Goal: Task Accomplishment & Management: Manage account settings

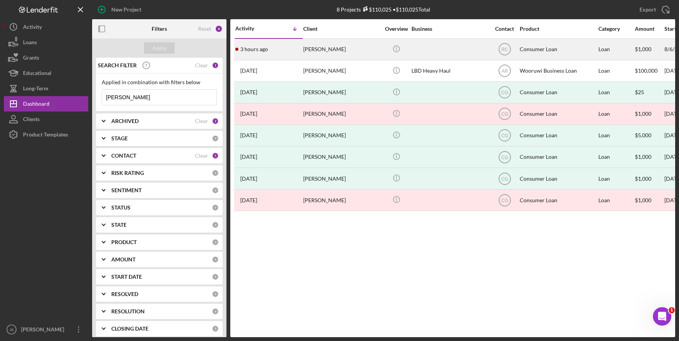
click at [319, 48] on div "[PERSON_NAME]" at bounding box center [341, 49] width 77 height 20
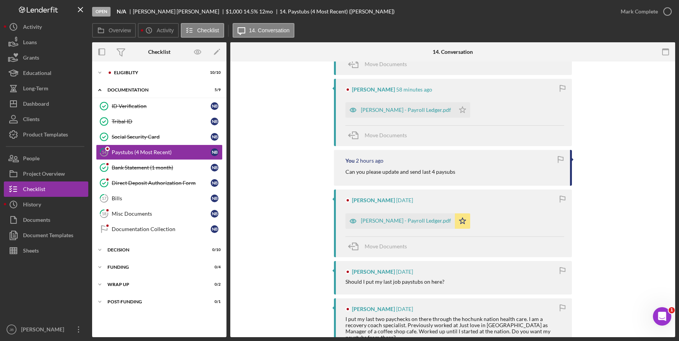
scroll to position [346, 0]
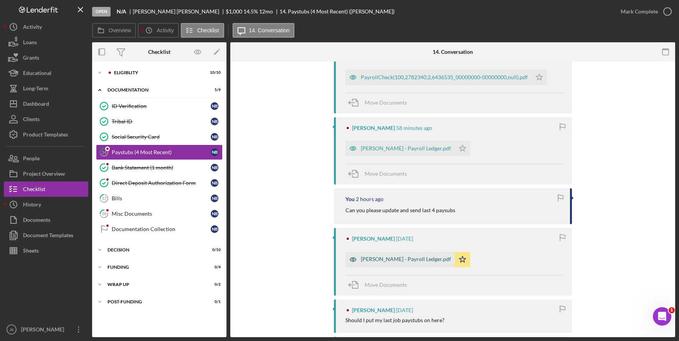
click at [397, 258] on div "[PERSON_NAME] - Payroll Ledger.pdf" at bounding box center [406, 259] width 90 height 6
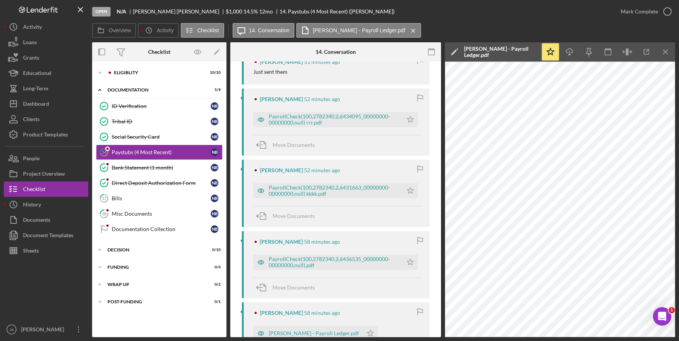
scroll to position [115, 0]
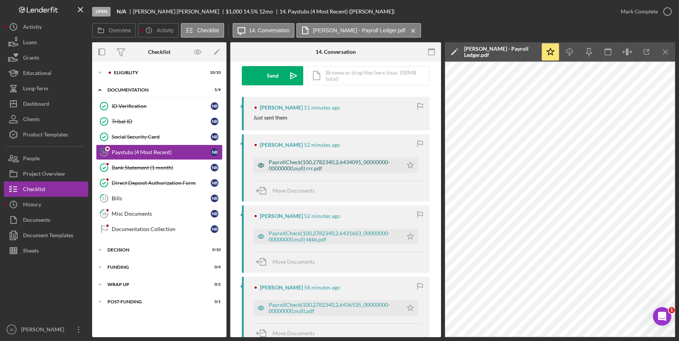
click at [373, 167] on div "PayrollCheck(100,2782340,2,6434095_00000000-00000000,null) rrr.pdf" at bounding box center [334, 165] width 130 height 12
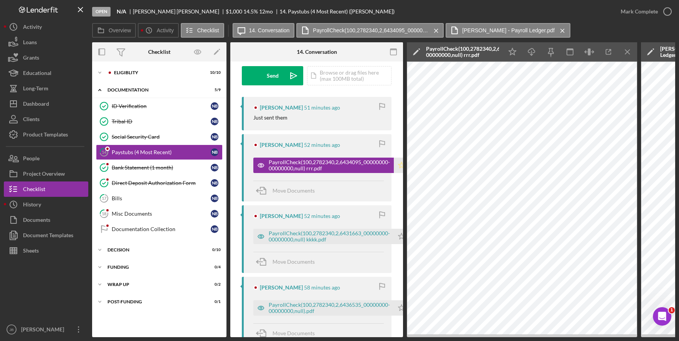
click at [398, 167] on icon "Icon/Star" at bounding box center [401, 164] width 15 height 15
click at [353, 230] on div "PayrollCheck(100,2782340,2,6431663_00000000-00000000,null) kkkk.pdf" at bounding box center [329, 236] width 121 height 12
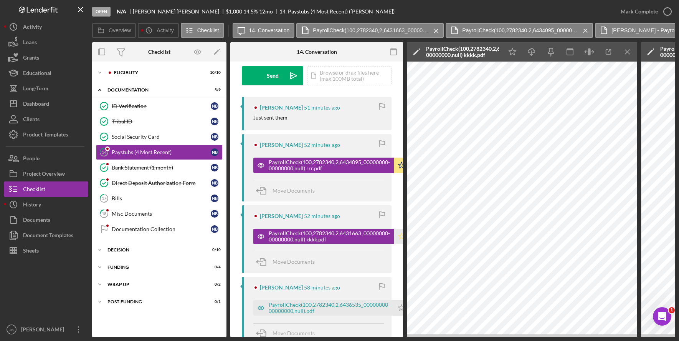
click at [400, 237] on polygon "button" at bounding box center [402, 236] width 7 height 6
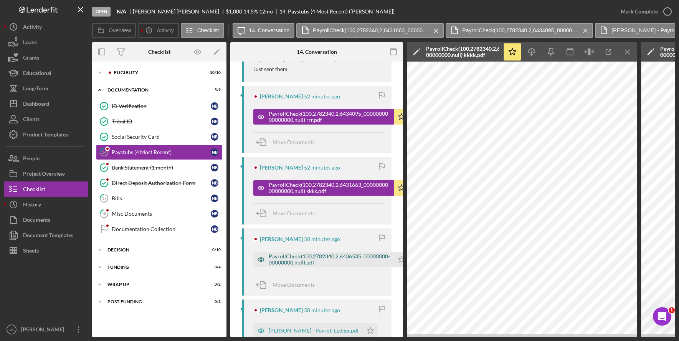
scroll to position [230, 0]
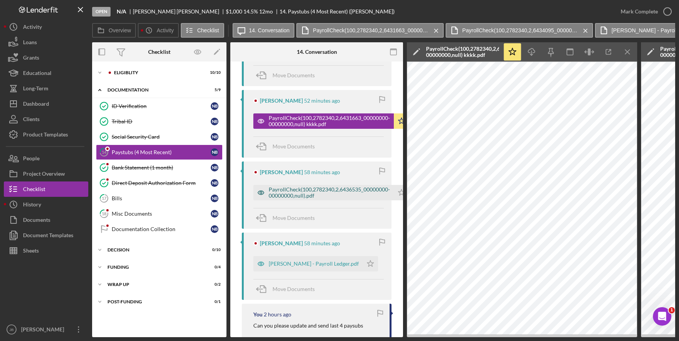
click at [339, 193] on div "PayrollCheck(100,2782340,2,6436535_00000000-00000000,null).pdf" at bounding box center [329, 192] width 121 height 12
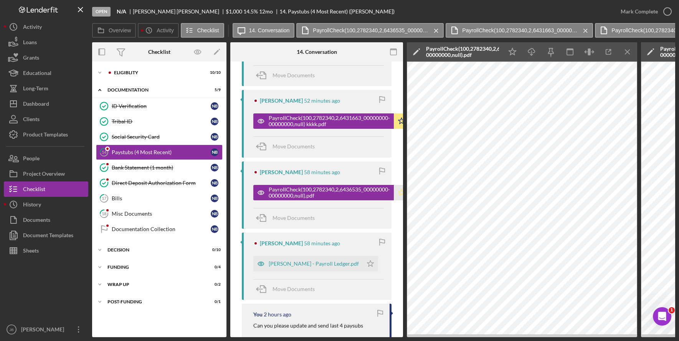
click at [397, 193] on icon "Icon/Star" at bounding box center [401, 192] width 15 height 15
click at [316, 262] on div "[PERSON_NAME] - Payroll Ledger.pdf" at bounding box center [314, 263] width 90 height 6
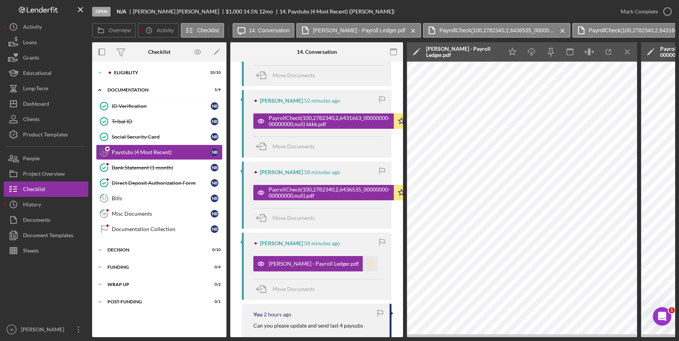
click at [368, 266] on polygon "button" at bounding box center [371, 263] width 7 height 6
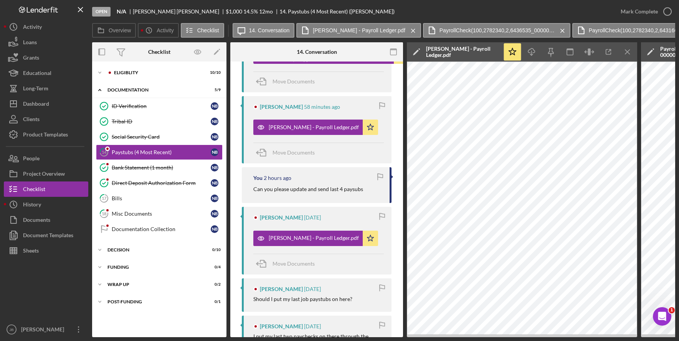
scroll to position [384, 0]
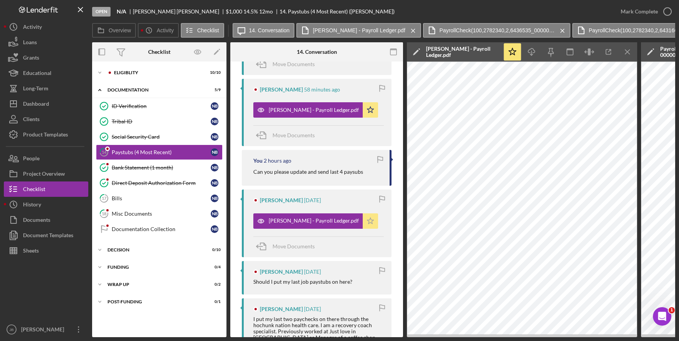
click at [368, 220] on polygon "button" at bounding box center [371, 220] width 7 height 6
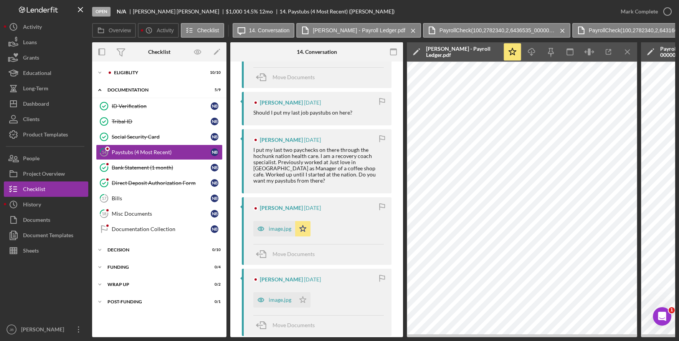
scroll to position [576, 0]
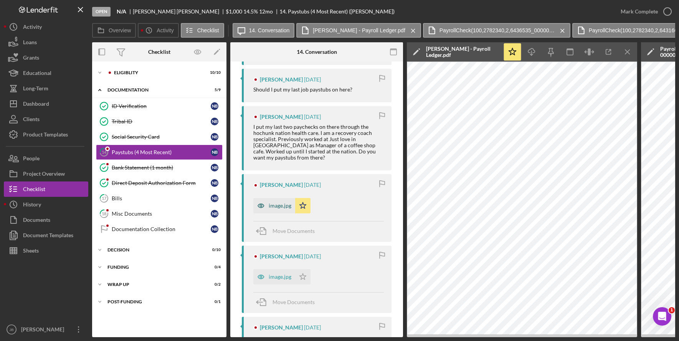
click at [276, 209] on div "image.jpg" at bounding box center [280, 205] width 23 height 6
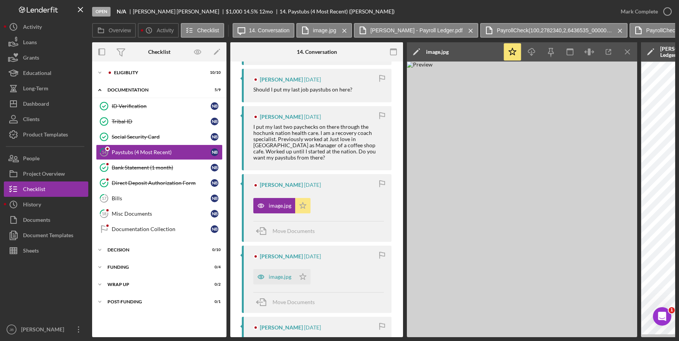
click at [305, 213] on icon "Icon/Star" at bounding box center [302, 205] width 15 height 15
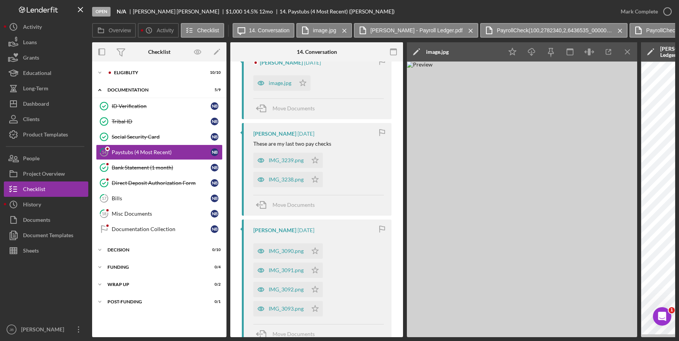
scroll to position [998, 0]
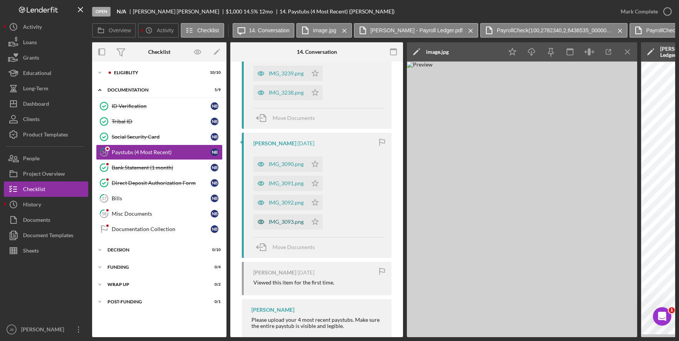
click at [289, 225] on div "IMG_3093.png" at bounding box center [286, 222] width 35 height 6
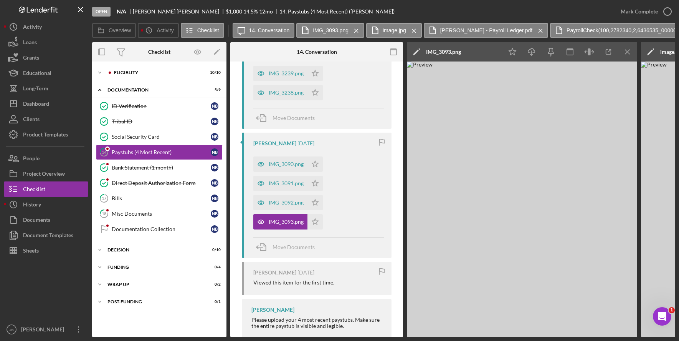
click at [360, 100] on div "IMG_3239.png Icon/Star IMG_3238.png Icon/Star" at bounding box center [318, 81] width 131 height 38
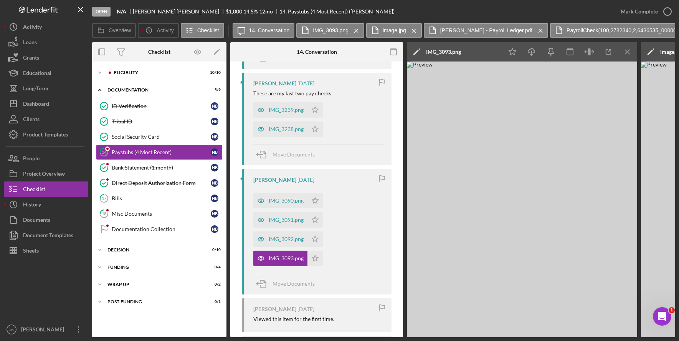
scroll to position [883, 0]
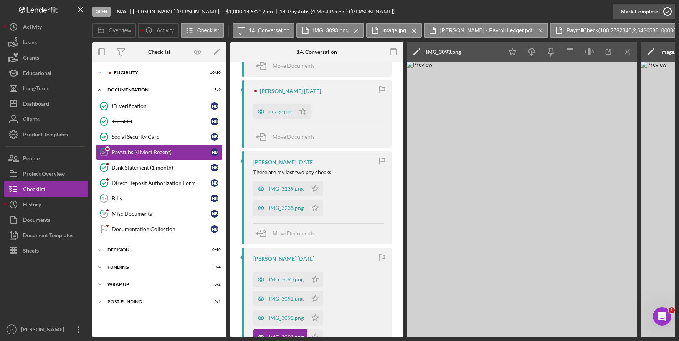
click at [664, 11] on icon "button" at bounding box center [667, 11] width 19 height 19
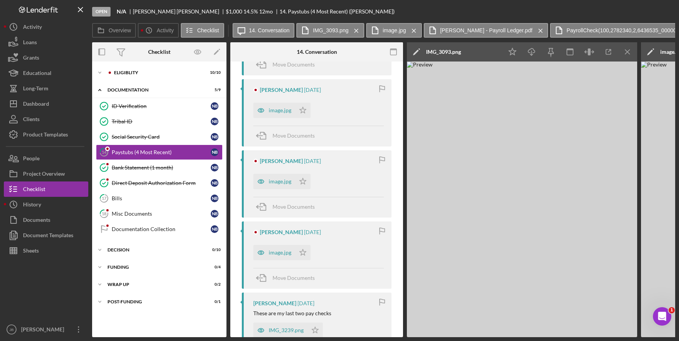
scroll to position [1024, 0]
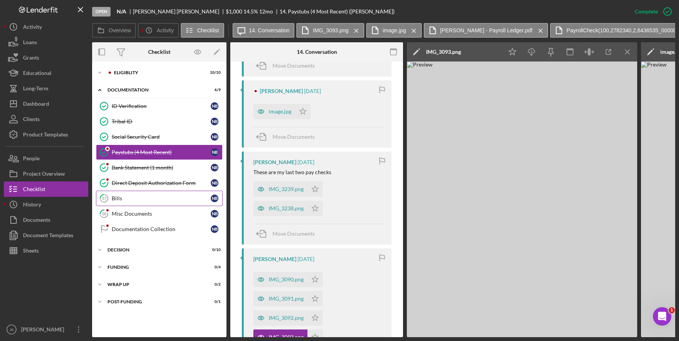
click at [176, 200] on div "Bills" at bounding box center [161, 198] width 99 height 6
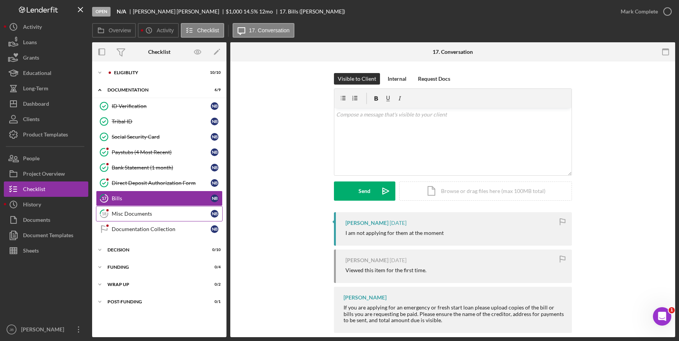
click at [175, 216] on div "Misc Documents" at bounding box center [161, 213] width 99 height 6
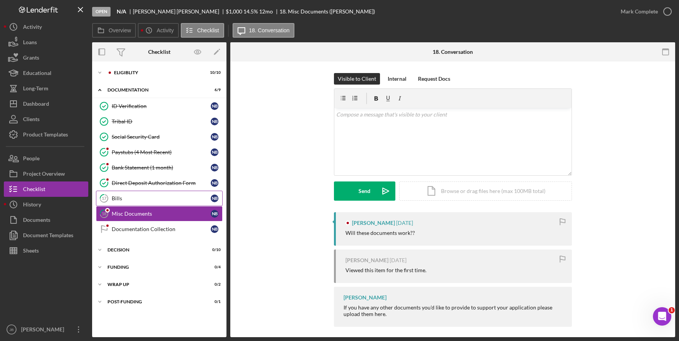
click at [189, 198] on div "Bills" at bounding box center [161, 198] width 99 height 6
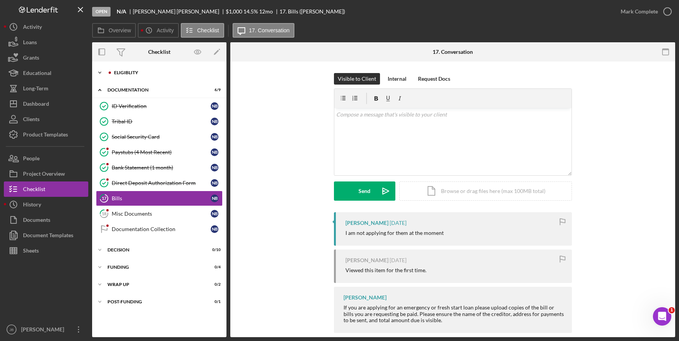
click at [100, 71] on icon "Icon/Expander" at bounding box center [99, 72] width 15 height 15
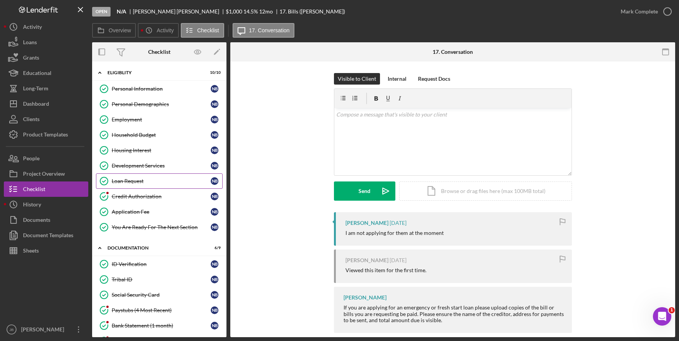
click at [166, 181] on div "Loan Request" at bounding box center [161, 181] width 99 height 6
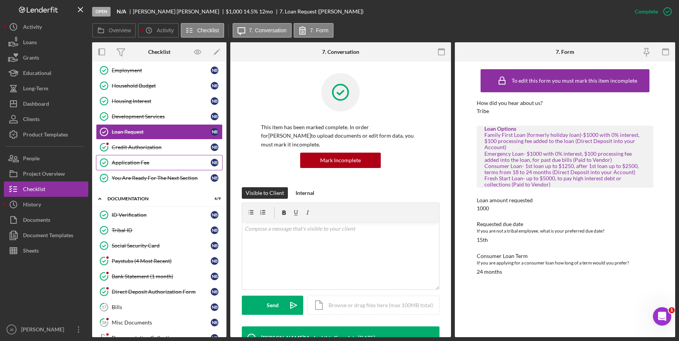
scroll to position [115, 0]
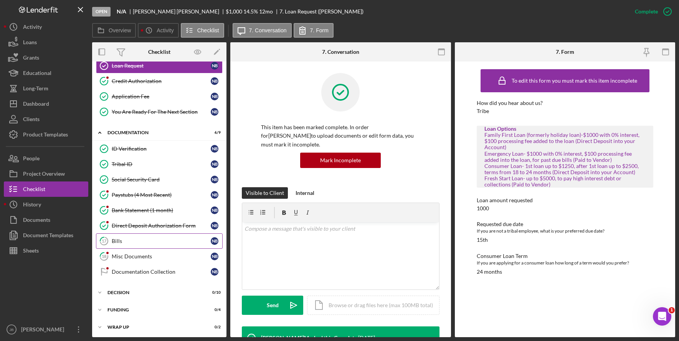
click at [188, 240] on div "Bills" at bounding box center [161, 241] width 99 height 6
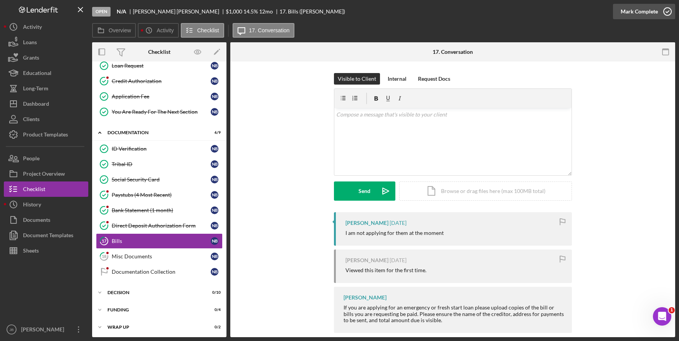
click at [667, 8] on circle "button" at bounding box center [668, 12] width 8 height 8
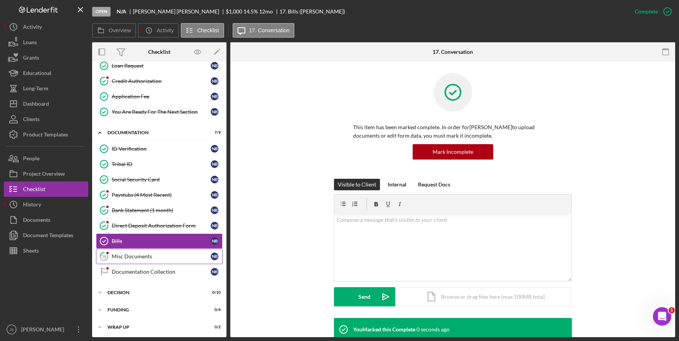
click at [168, 257] on div "Misc Documents" at bounding box center [161, 256] width 99 height 6
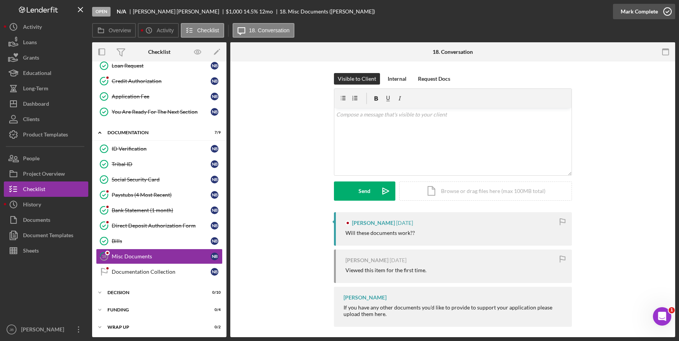
click at [667, 10] on icon "button" at bounding box center [667, 11] width 19 height 19
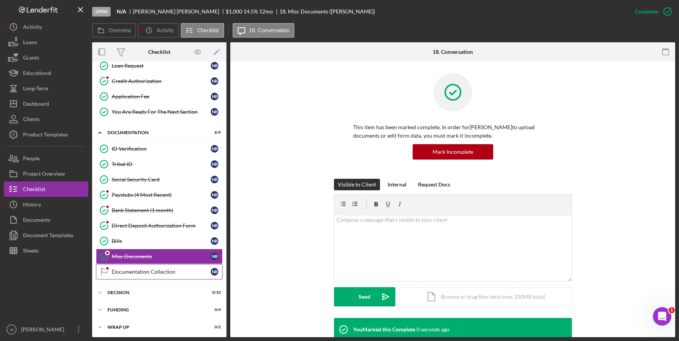
click at [152, 267] on link "Documentation Collection Documentation Collection N B" at bounding box center [159, 271] width 127 height 15
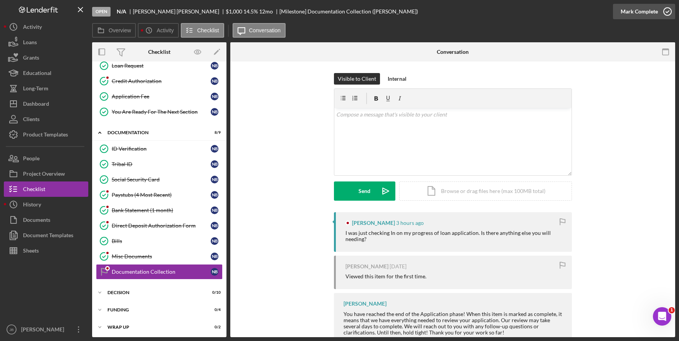
click at [669, 13] on icon "button" at bounding box center [667, 11] width 19 height 19
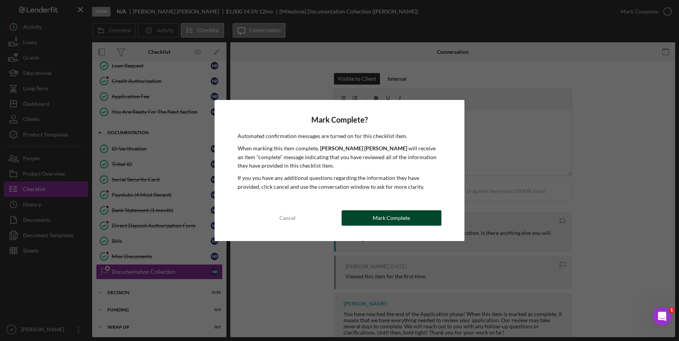
click at [381, 212] on div "Mark Complete" at bounding box center [391, 217] width 37 height 15
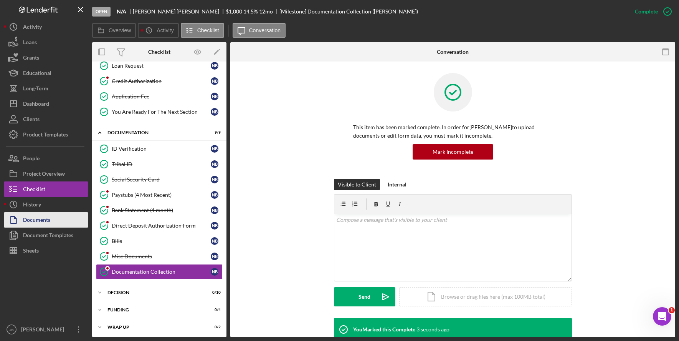
click at [56, 222] on button "Documents" at bounding box center [46, 219] width 84 height 15
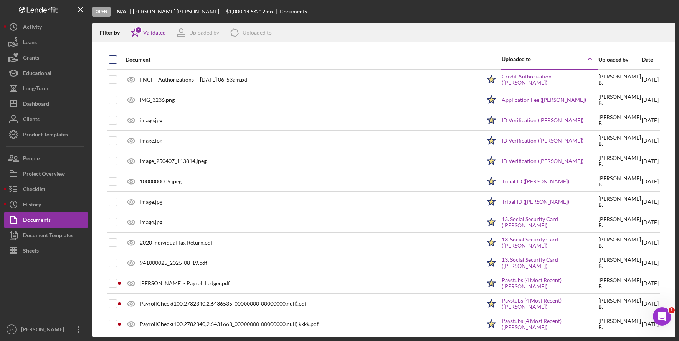
click at [111, 57] on input "checkbox" at bounding box center [113, 60] width 8 height 8
checkbox input "true"
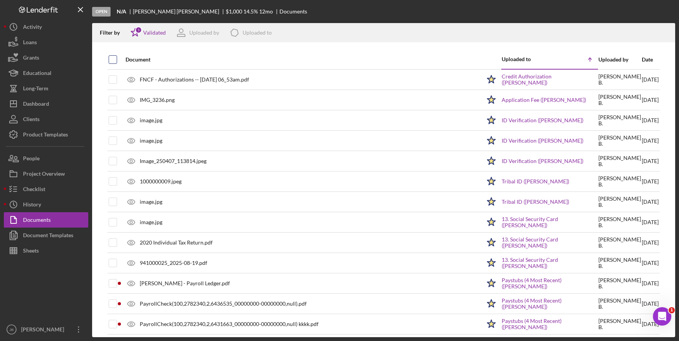
checkbox input "true"
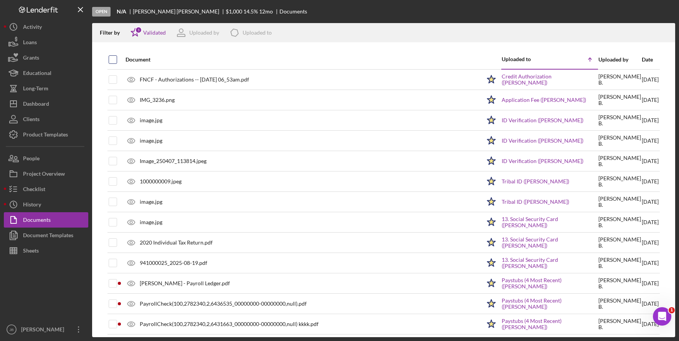
checkbox input "true"
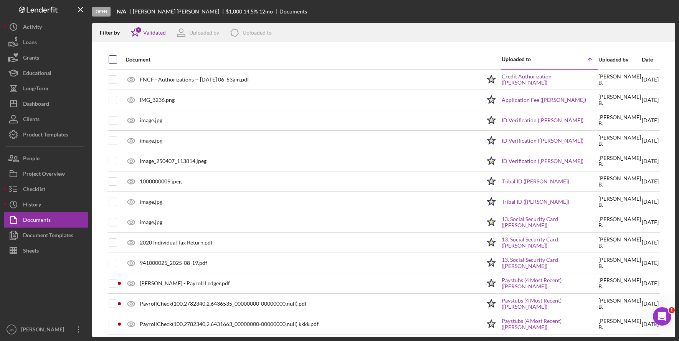
checkbox input "true"
click at [667, 31] on icon "Icon/Download" at bounding box center [665, 32] width 17 height 17
